Goal: Transaction & Acquisition: Purchase product/service

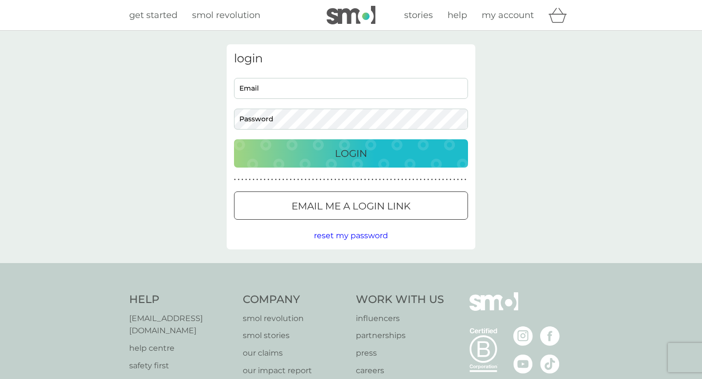
click at [292, 90] on input "Email" at bounding box center [351, 88] width 234 height 21
click at [183, 117] on div "login Email Password Login ● ● ● ● ● ● ● ● ● ● ● ● ● ● ● ● ● ● ● ● ● ● ● ● ● ● …" at bounding box center [351, 147] width 702 height 232
click at [226, 16] on span "smol revolution" at bounding box center [226, 15] width 68 height 11
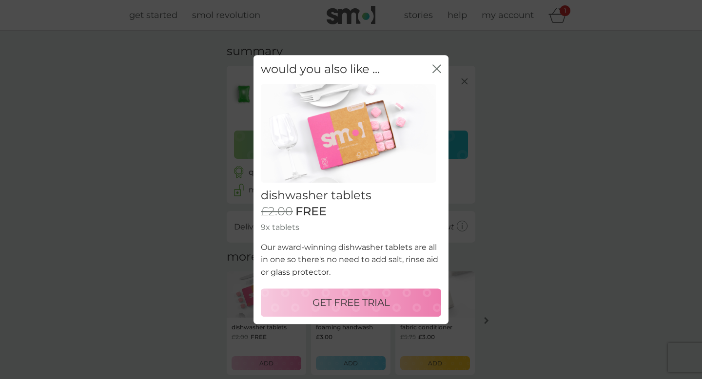
click at [437, 65] on icon "close" at bounding box center [436, 68] width 9 height 9
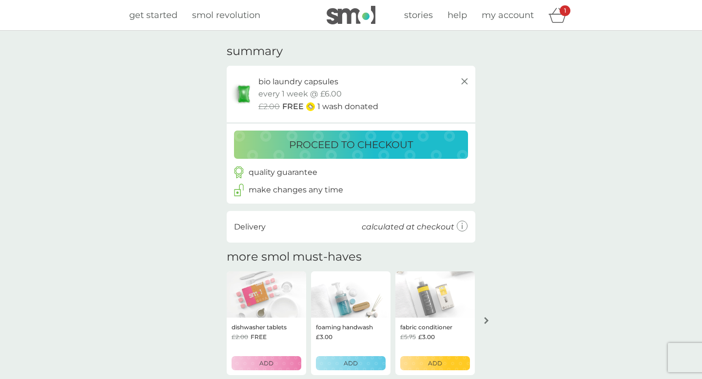
click at [465, 79] on icon at bounding box center [464, 82] width 12 height 12
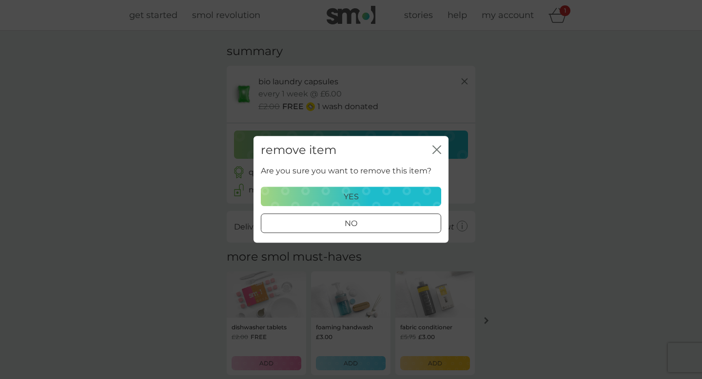
click at [317, 192] on div "yes" at bounding box center [351, 196] width 168 height 13
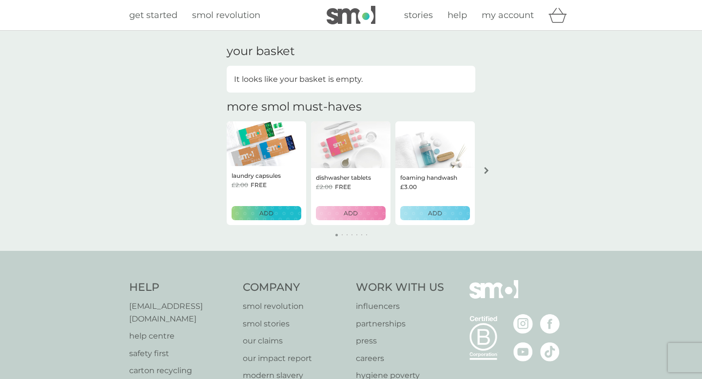
click at [164, 16] on span "get started" at bounding box center [153, 15] width 48 height 11
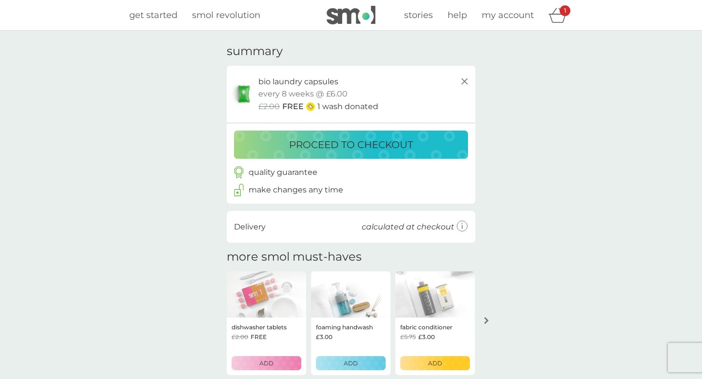
click at [342, 19] on img at bounding box center [350, 15] width 49 height 19
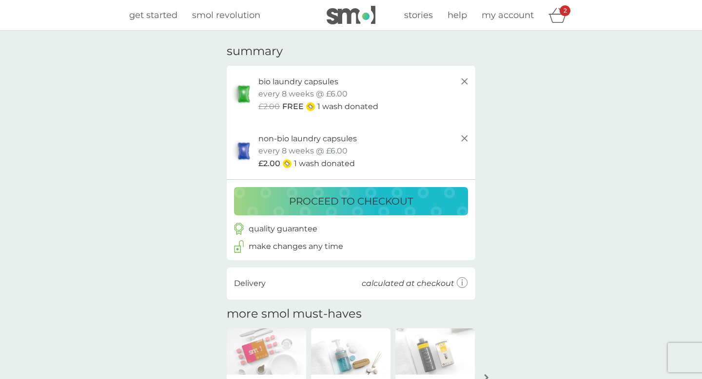
click at [354, 23] on img at bounding box center [350, 15] width 49 height 19
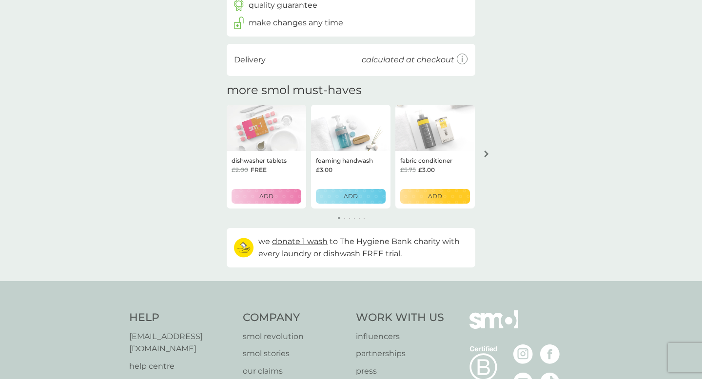
scroll to position [108, 0]
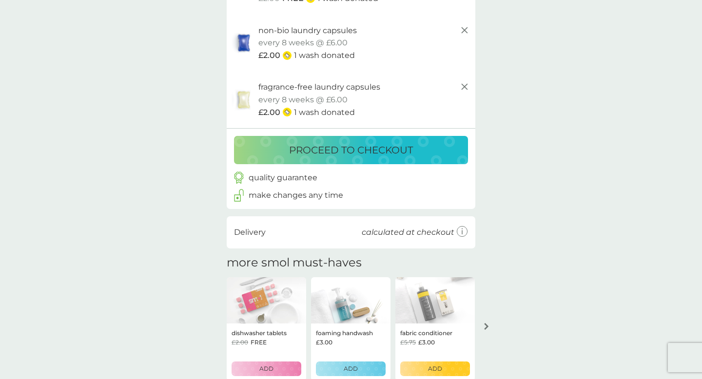
click at [331, 151] on p "proceed to checkout" at bounding box center [351, 150] width 124 height 16
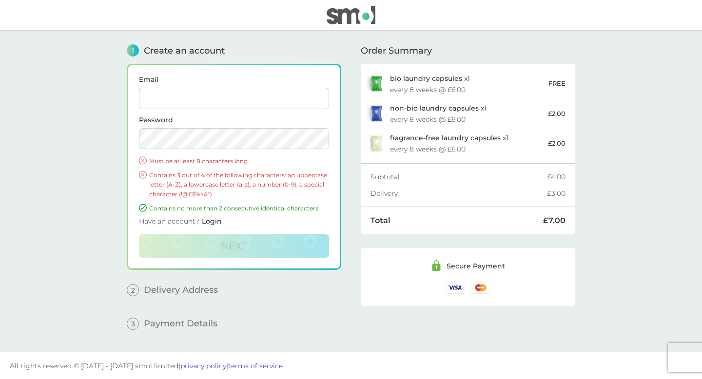
click at [240, 103] on input "Email" at bounding box center [234, 98] width 190 height 21
type input "[EMAIL_ADDRESS][DOMAIN_NAME]"
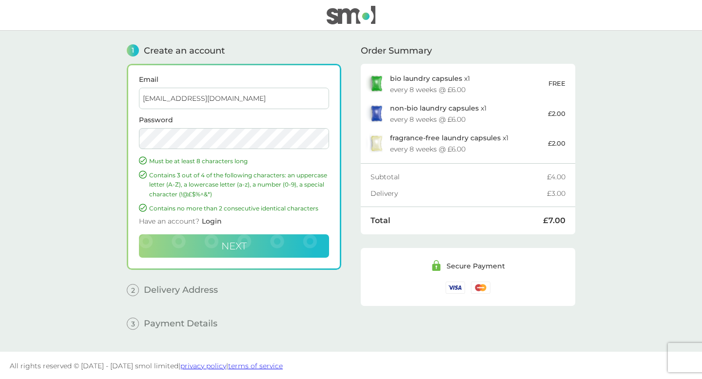
click at [224, 242] on span "Next" at bounding box center [233, 246] width 25 height 12
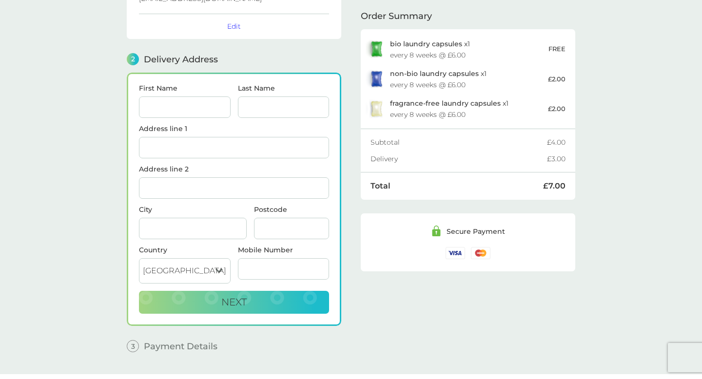
scroll to position [102, 0]
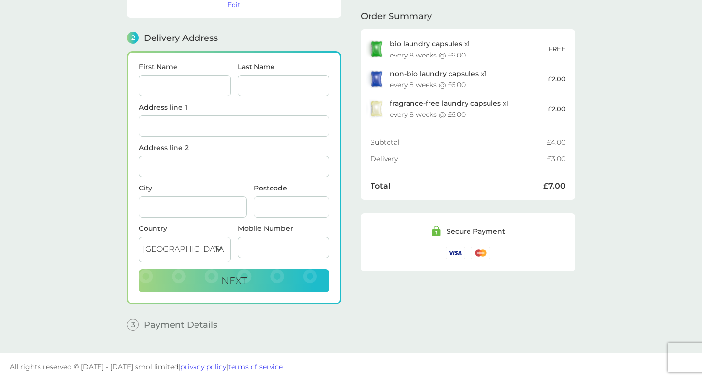
click at [114, 98] on main "1 Create an account [EMAIL_ADDRESS][DOMAIN_NAME] Edit 2 Delivery Address First …" at bounding box center [351, 140] width 702 height 424
click at [186, 84] on input "First Name" at bounding box center [185, 85] width 92 height 21
type input "[PERSON_NAME]"
click at [276, 88] on input "Last Name" at bounding box center [284, 85] width 92 height 21
type input "chaudhary"
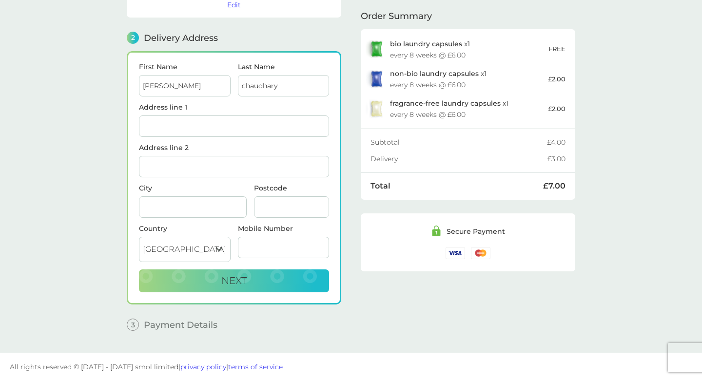
click at [216, 117] on input "Address line 1" at bounding box center [234, 125] width 190 height 21
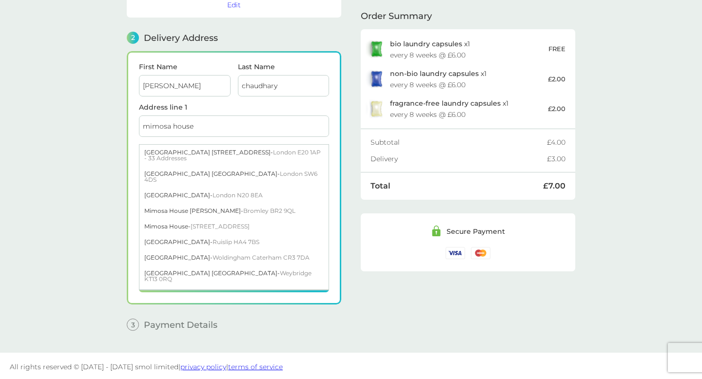
type input "mimosa house"
click at [108, 145] on main "1 Create an account [EMAIL_ADDRESS][DOMAIN_NAME] Edit 2 Delivery Address First …" at bounding box center [351, 140] width 702 height 424
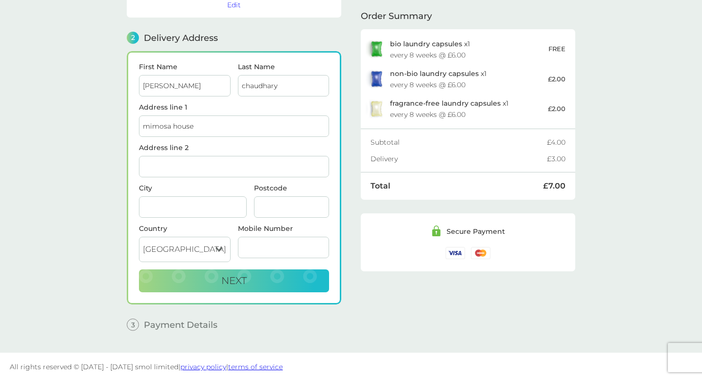
click at [171, 173] on input "Address line 2" at bounding box center [234, 166] width 190 height 21
type input "12"
click at [176, 200] on input "City" at bounding box center [193, 206] width 108 height 21
type input "[GEOGRAPHIC_DATA]"
click at [286, 214] on input "Postcode" at bounding box center [291, 206] width 75 height 21
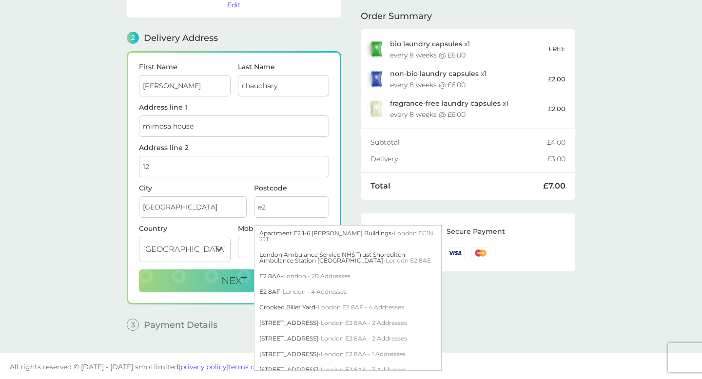
type input "e"
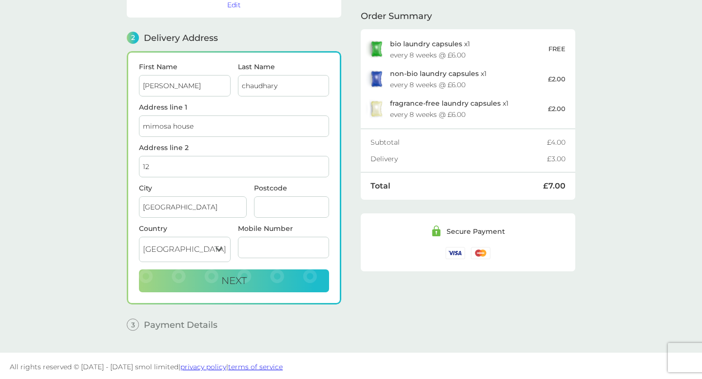
type input "e"
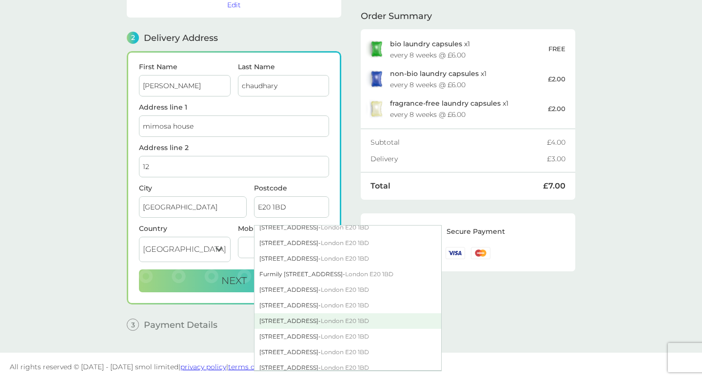
scroll to position [96, 0]
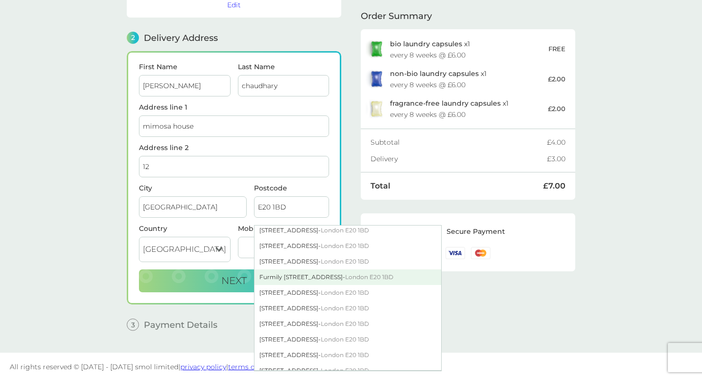
type input "E20 1BD"
click at [302, 277] on div "Furmily [STREET_ADDRESS]" at bounding box center [347, 277] width 187 height 16
type input "[STREET_ADDRESS]"
type input "[GEOGRAPHIC_DATA]"
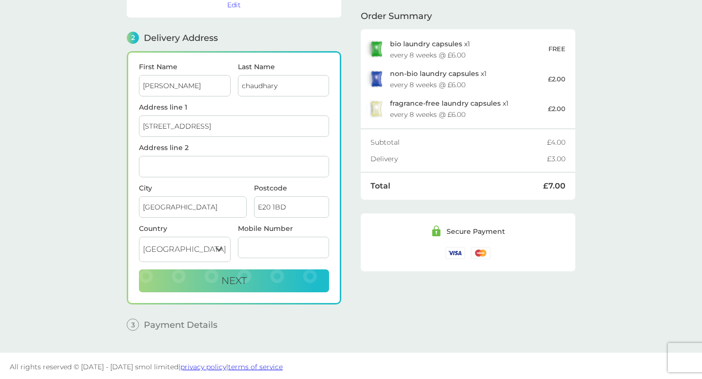
click at [289, 211] on input "E20 1BD" at bounding box center [291, 206] width 75 height 21
click at [262, 250] on input "Mobile Number" at bounding box center [284, 247] width 92 height 21
click at [208, 165] on input "Address line 2" at bounding box center [234, 166] width 190 height 21
click at [100, 212] on main "1 Create an account [EMAIL_ADDRESS][DOMAIN_NAME] Edit 2 Delivery Address First …" at bounding box center [351, 140] width 702 height 424
click at [288, 209] on input "E20 1BD" at bounding box center [291, 206] width 75 height 21
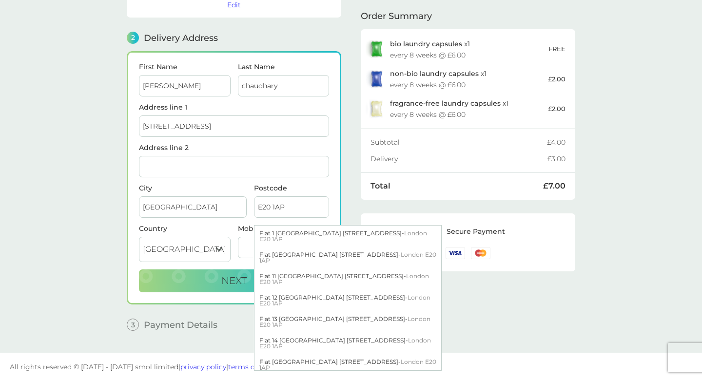
click at [106, 255] on main "1 Create an account [EMAIL_ADDRESS][DOMAIN_NAME] Edit 2 Delivery Address First …" at bounding box center [351, 140] width 702 height 424
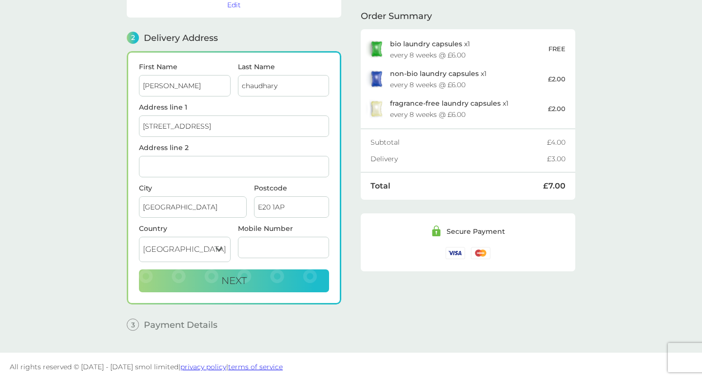
click at [301, 206] on input "E20 1AP" at bounding box center [291, 206] width 75 height 21
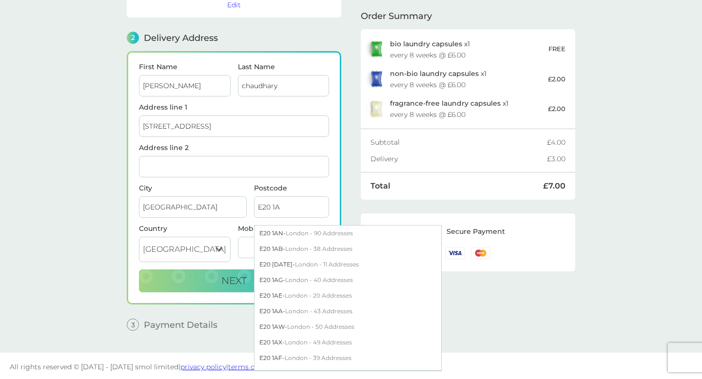
type input "E20 1AP"
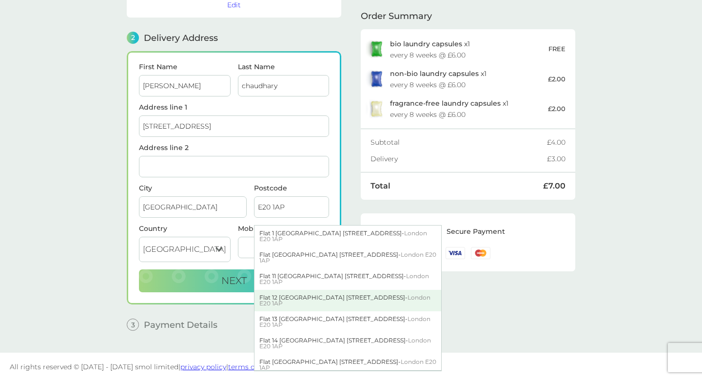
click at [315, 295] on div "Flat [GEOGRAPHIC_DATA] [STREET_ADDRESS]" at bounding box center [347, 300] width 187 height 21
type input "Flat 12, [GEOGRAPHIC_DATA]"
type input "[STREET_ADDRESS]"
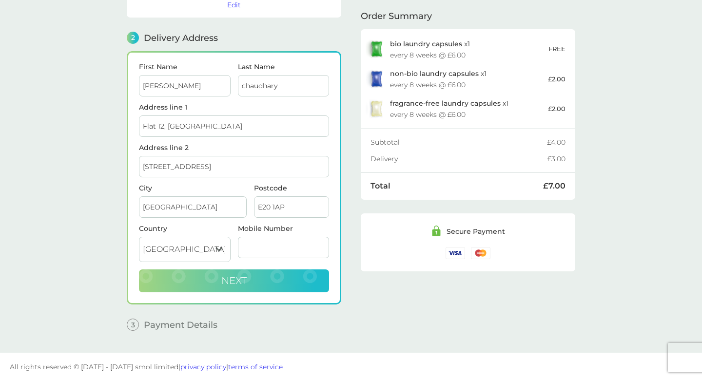
click at [184, 274] on button "Next" at bounding box center [234, 280] width 190 height 23
type input "7586671973"
click at [215, 282] on button "Next" at bounding box center [234, 280] width 190 height 23
checkbox input "true"
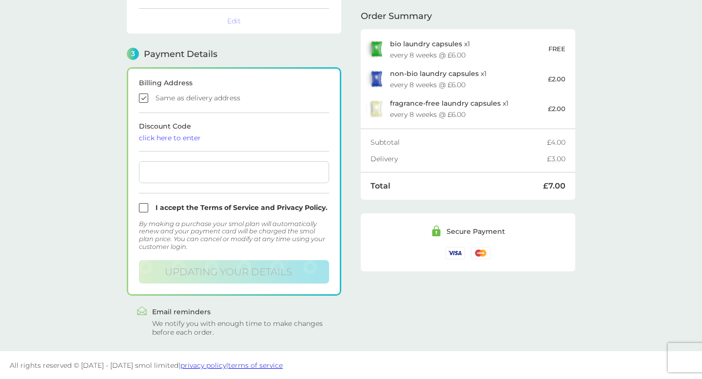
scroll to position [247, 0]
click at [107, 179] on main "1 Create an account [EMAIL_ADDRESS][DOMAIN_NAME] Edit 2 Delivery Address [PERSO…" at bounding box center [351, 68] width 702 height 568
click at [146, 207] on input "checkbox" at bounding box center [234, 205] width 190 height 9
checkbox input "true"
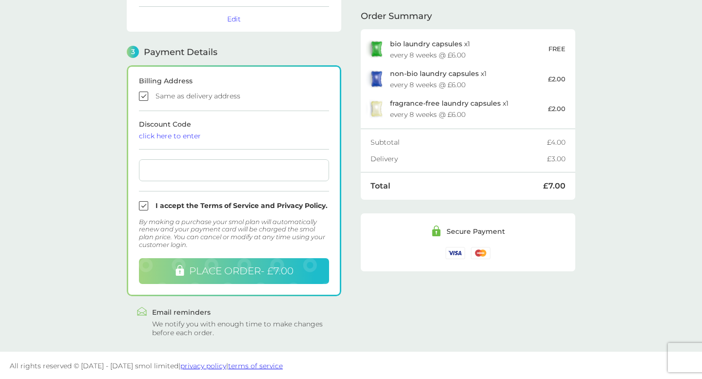
click at [219, 270] on span "PLACE ORDER - £7.00" at bounding box center [241, 271] width 104 height 12
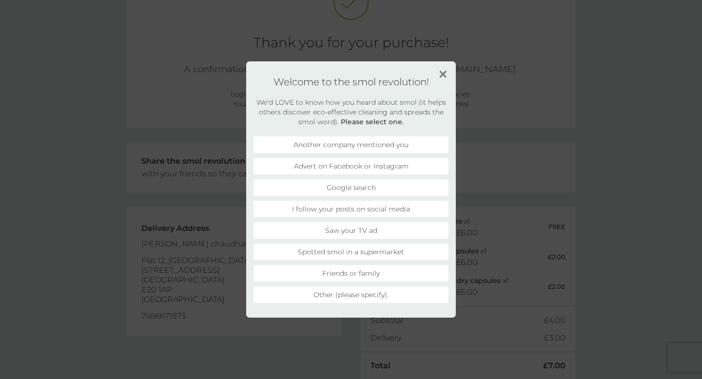
scroll to position [78, 0]
click at [346, 276] on li "Friends or family" at bounding box center [350, 273] width 195 height 17
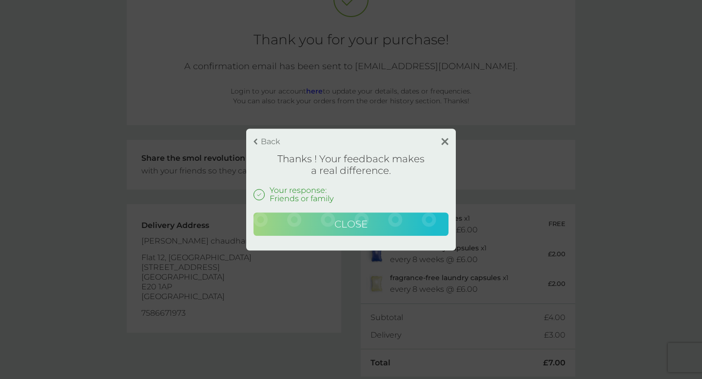
click at [362, 220] on span "Close" at bounding box center [350, 224] width 33 height 12
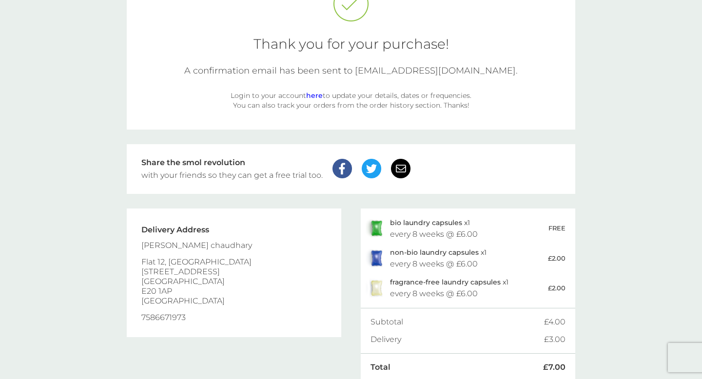
scroll to position [0, 0]
